Goal: Find specific page/section: Find specific page/section

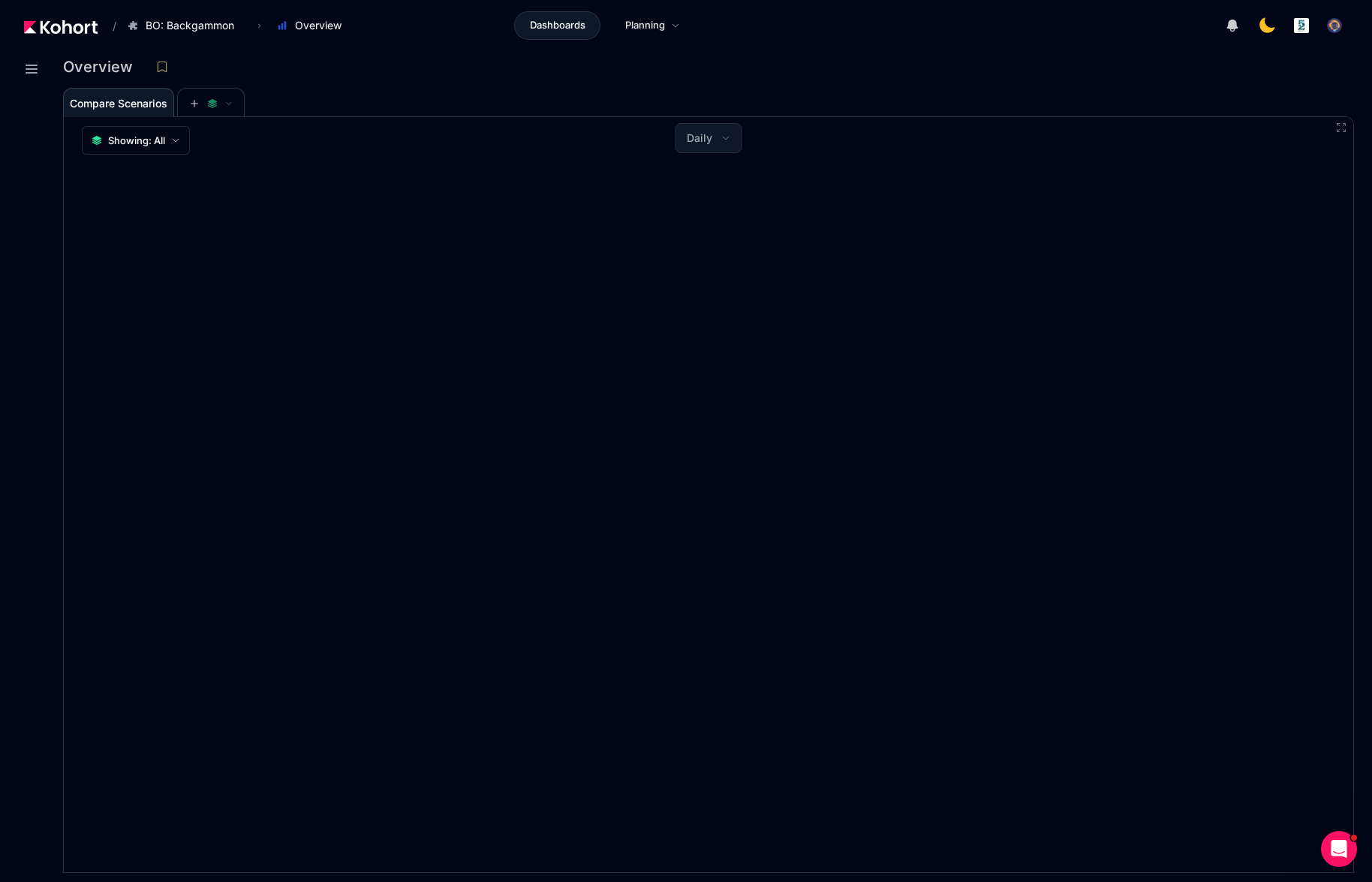
click at [38, 30] on img at bounding box center [61, 27] width 74 height 14
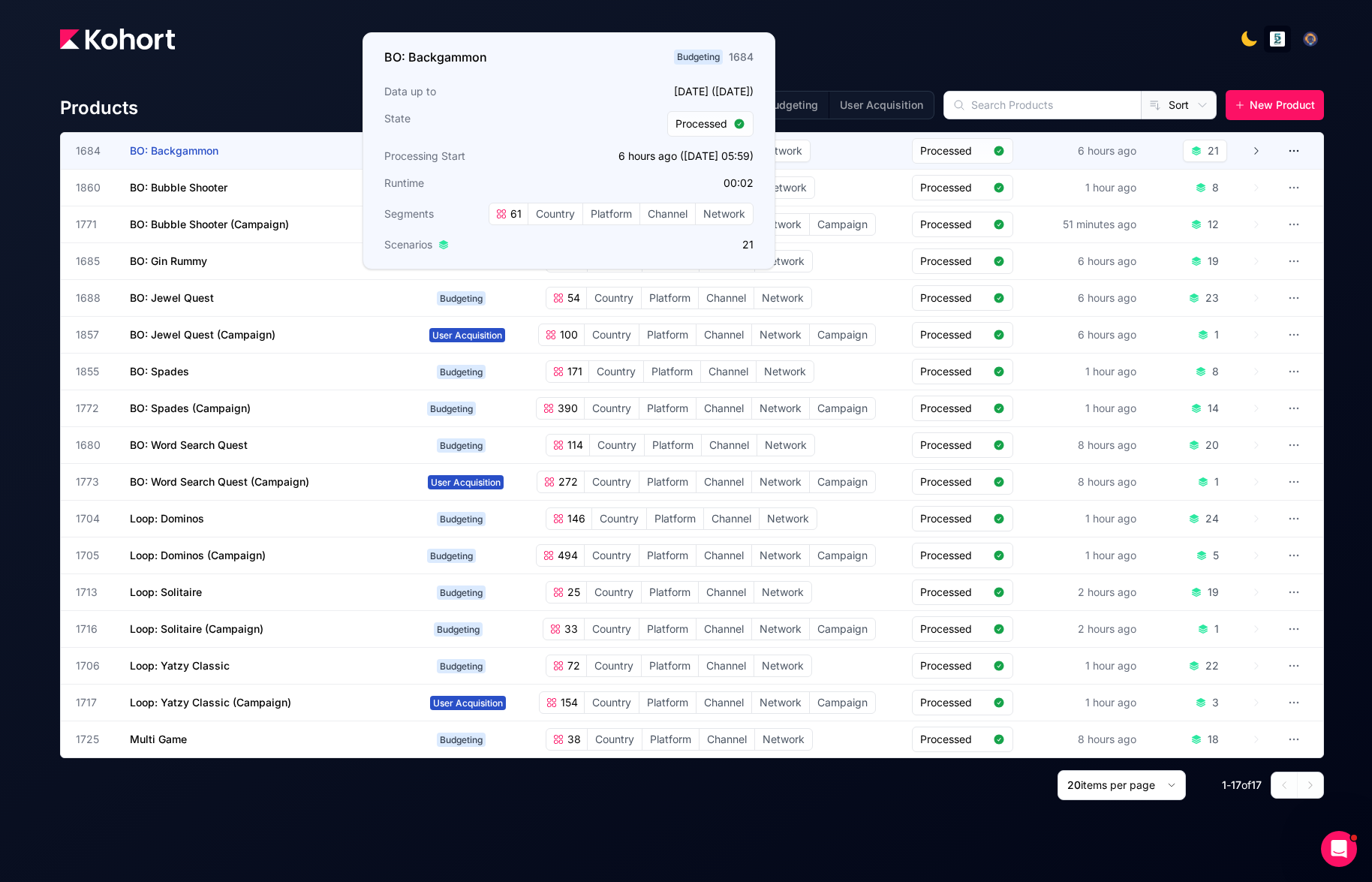
click at [158, 151] on span "BO: Backgammon" at bounding box center [174, 151] width 88 height 13
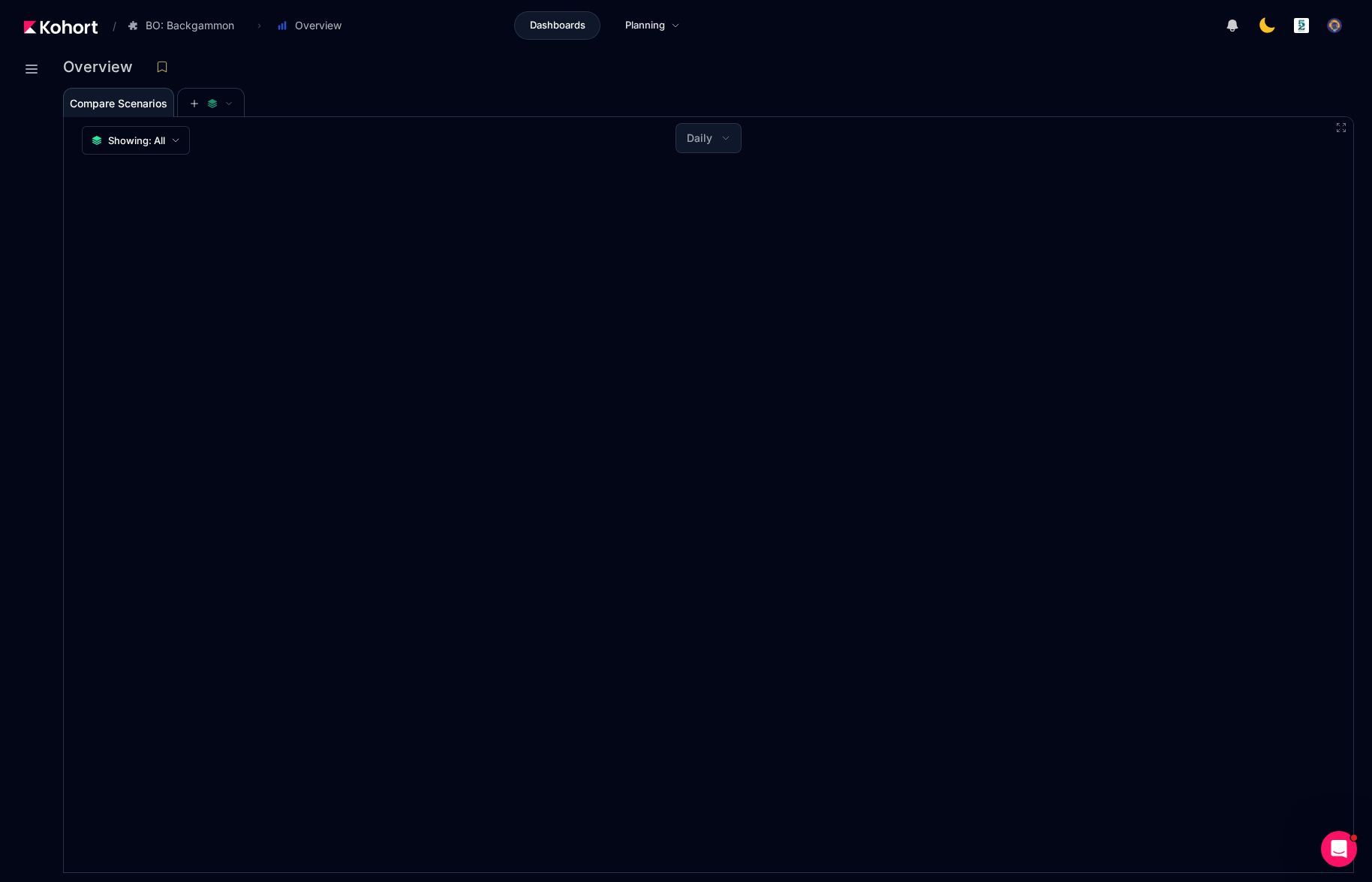
click at [55, 68] on div "Overview Compare Scenarios Showing: All Daily" at bounding box center [708, 468] width 1327 height 827
click at [43, 68] on button at bounding box center [31, 68] width 27 height 27
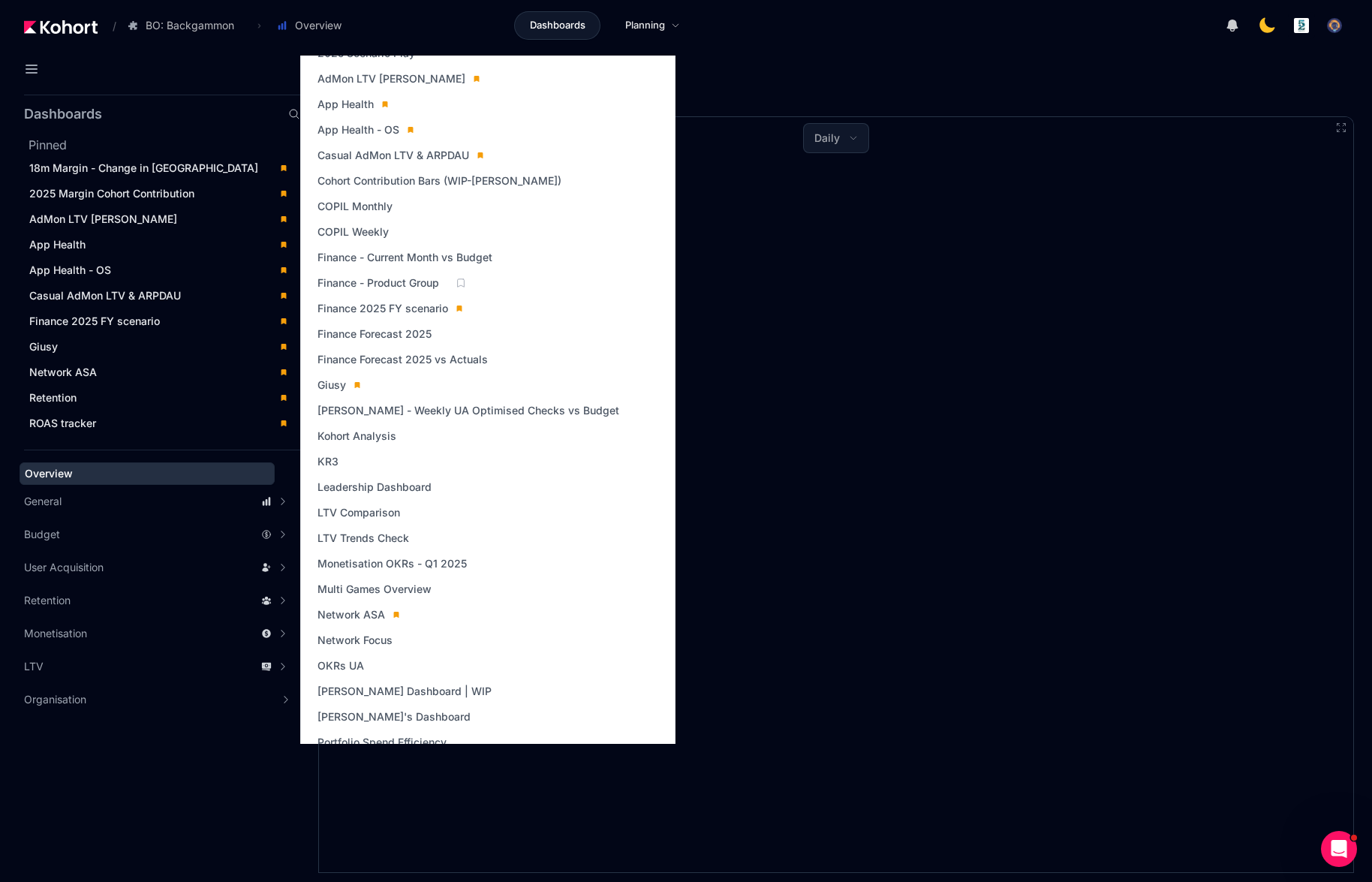
scroll to position [97, 0]
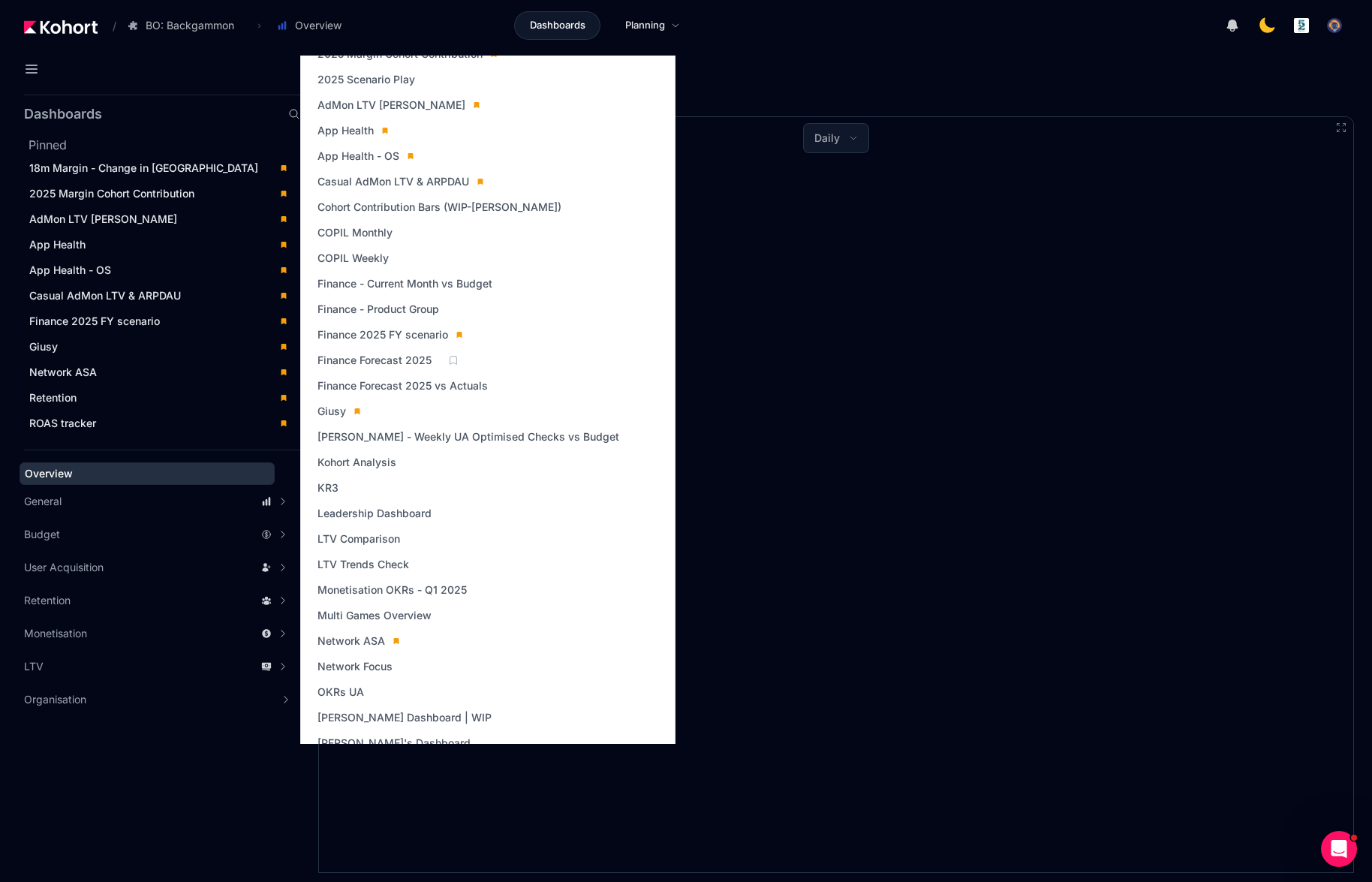
click at [453, 361] on icon at bounding box center [453, 360] width 10 height 10
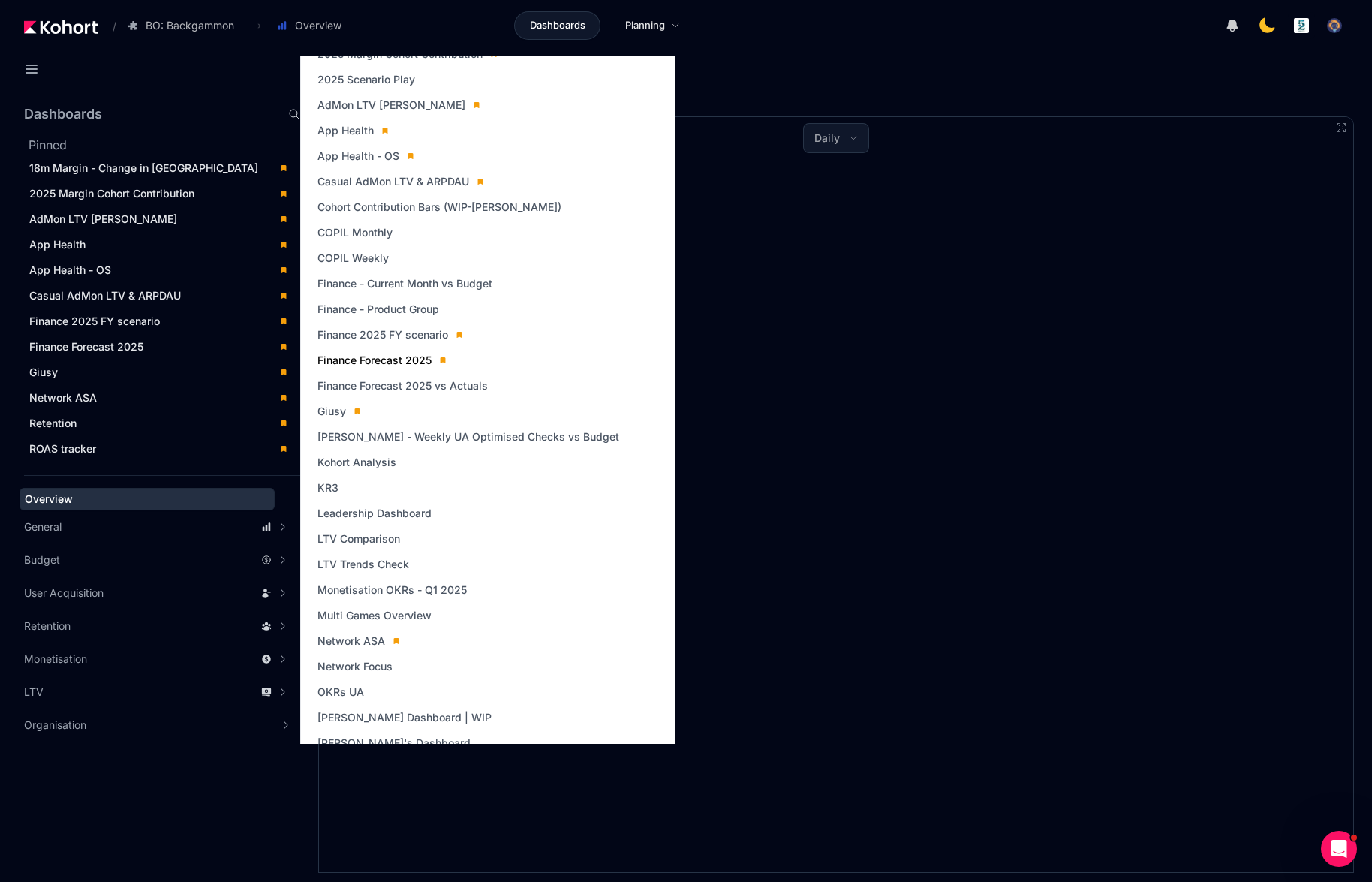
click at [401, 354] on span "Finance Forecast 2025" at bounding box center [375, 360] width 114 height 15
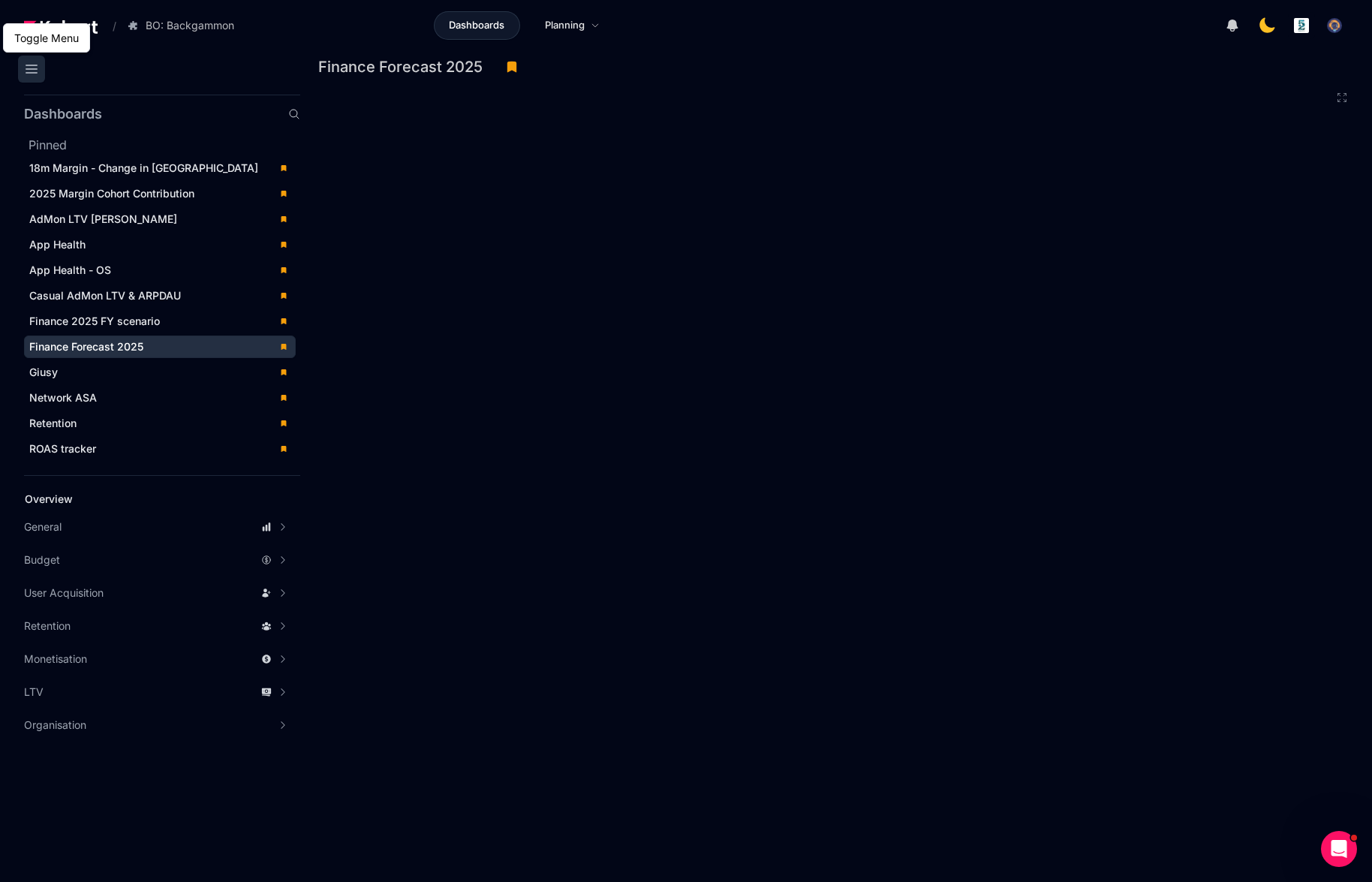
click at [43, 68] on button at bounding box center [31, 68] width 27 height 27
